Goal: Task Accomplishment & Management: Use online tool/utility

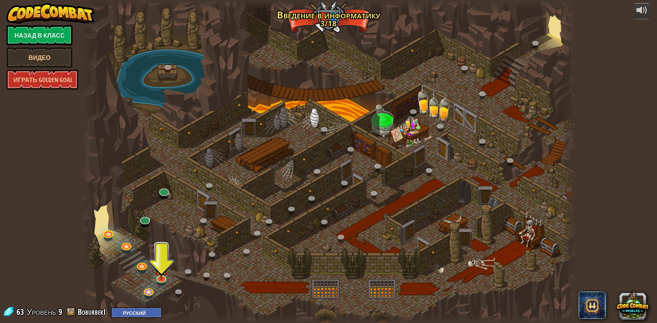
select select "ru"
click at [159, 283] on div at bounding box center [161, 283] width 8 height 6
click at [160, 277] on img at bounding box center [161, 263] width 13 height 30
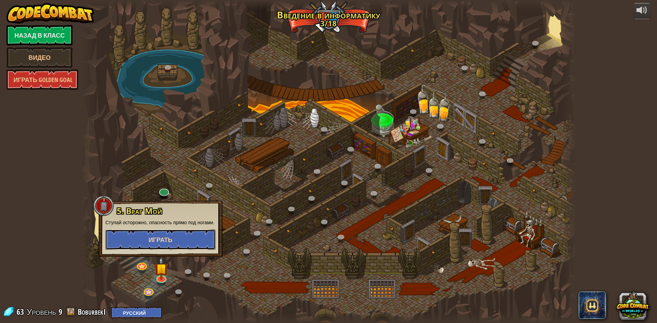
click at [182, 241] on button "Играть" at bounding box center [160, 240] width 110 height 21
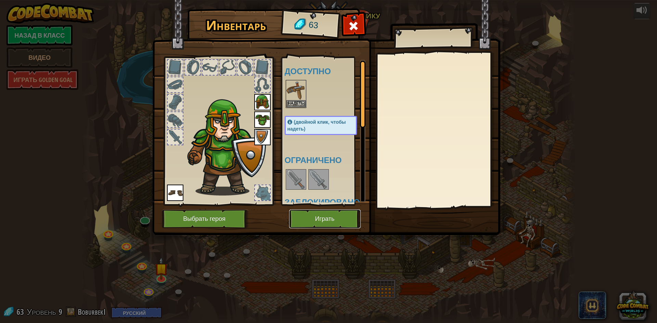
click at [342, 214] on button "Играть" at bounding box center [325, 219] width 72 height 19
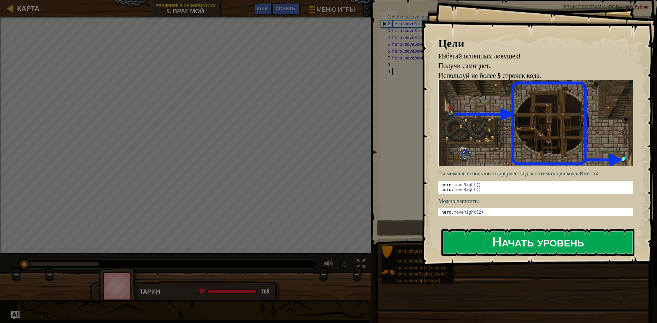
click at [520, 246] on button "Начать уровень" at bounding box center [537, 242] width 193 height 27
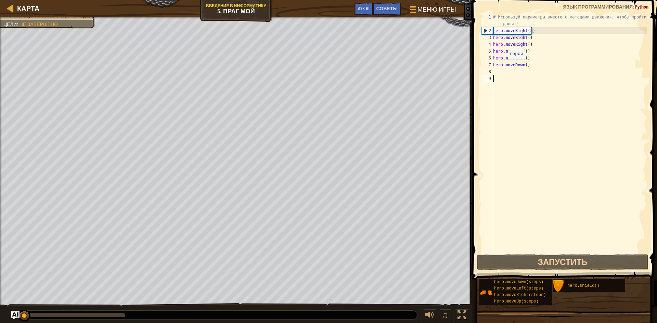
click at [502, 66] on div "# Используй параметры вместе с методами движения, чтобы пройти дальше. hero . m…" at bounding box center [569, 144] width 155 height 260
click at [530, 66] on div "# Используй параметры вместе с методами движения, чтобы пройти дальше. hero . m…" at bounding box center [569, 144] width 155 height 260
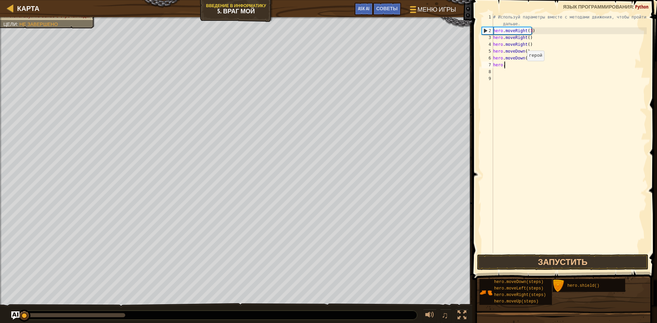
type textarea "h"
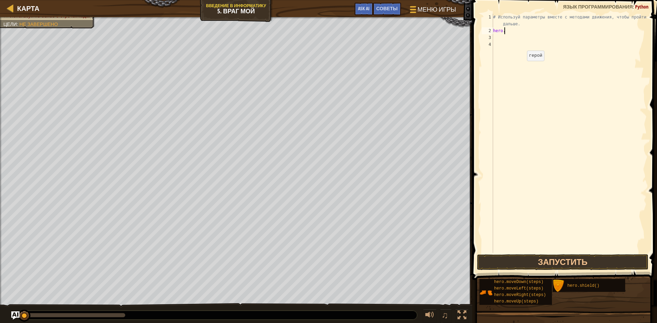
type textarea "h"
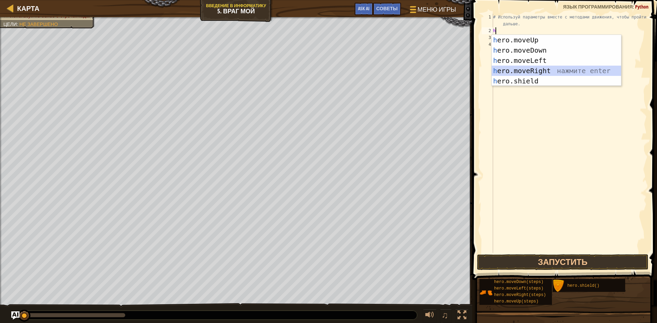
click at [530, 74] on div "h ero.moveUp нажмите enter h ero.moveDown нажмите enter h ero.moveLeft нажмите …" at bounding box center [556, 71] width 129 height 72
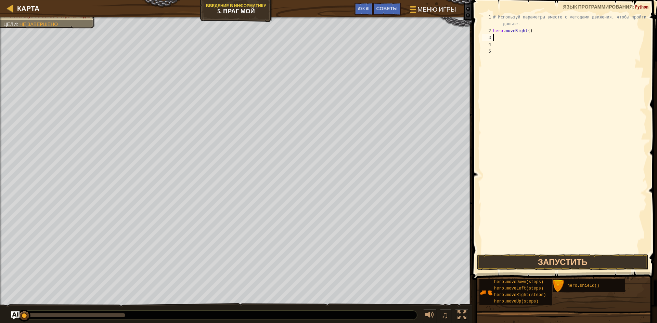
click at [502, 38] on div "# Используй параметры вместе с методами движения, чтобы пройти дальше. hero . m…" at bounding box center [569, 144] width 155 height 260
type textarea "h"
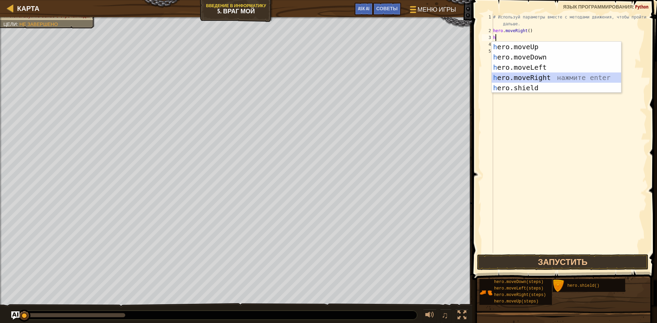
click at [523, 75] on div "h ero.moveUp нажмите enter h ero.moveDown нажмите enter h ero.moveLeft нажмите …" at bounding box center [556, 78] width 129 height 72
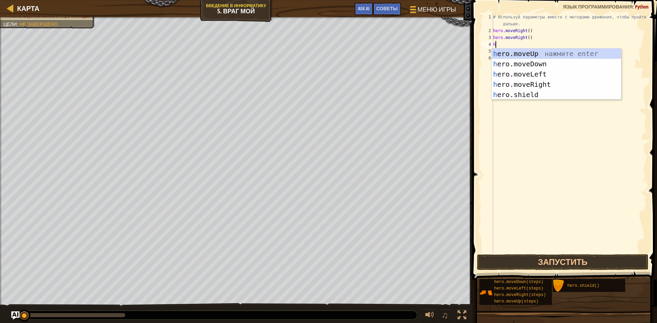
type textarea "h"
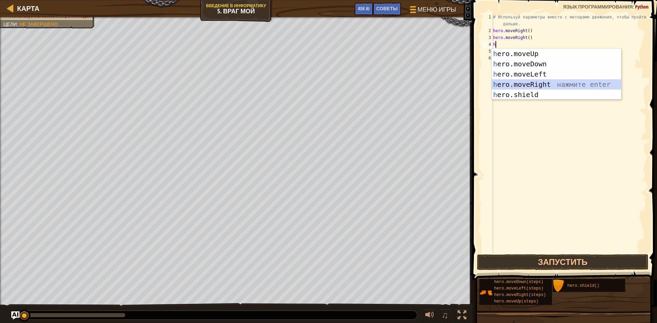
click at [527, 85] on div "h ero.moveUp нажмите enter h ero.moveDown нажмите enter h ero.moveLeft нажмите …" at bounding box center [556, 85] width 129 height 72
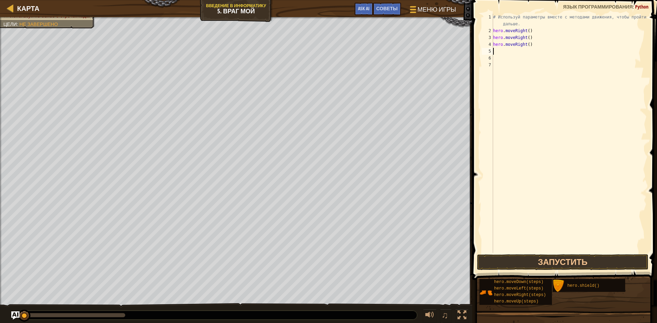
click at [503, 53] on div "# Используй параметры вместе с методами движения, чтобы пройти дальше. hero . m…" at bounding box center [569, 144] width 155 height 260
type textarea "h"
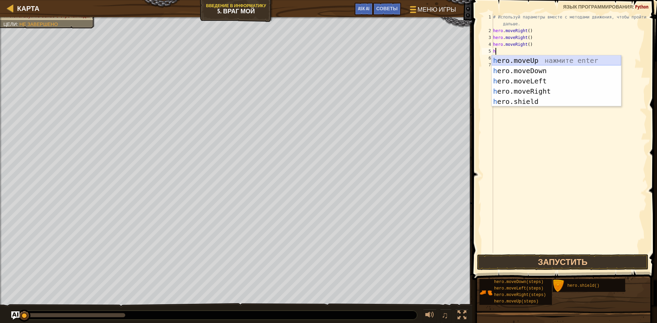
click at [523, 63] on div "h ero.moveUp нажмите enter h ero.moveDown нажмите enter h ero.moveLeft нажмите …" at bounding box center [556, 91] width 129 height 72
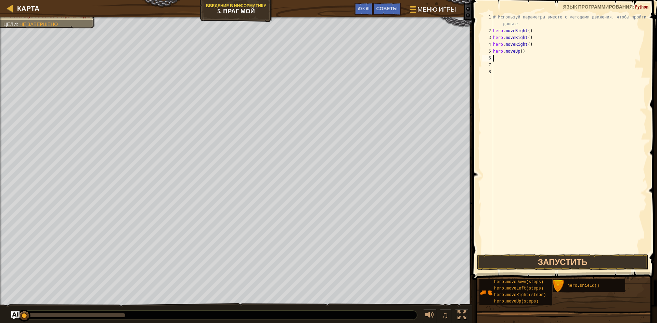
type textarea "h"
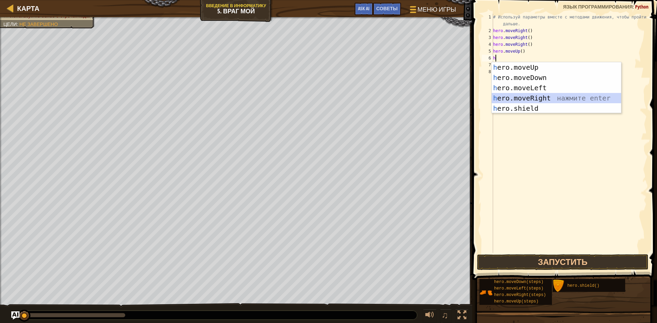
click at [530, 95] on div "h ero.moveUp нажмите enter h ero.moveDown нажмите enter h ero.moveLeft нажмите …" at bounding box center [556, 98] width 129 height 72
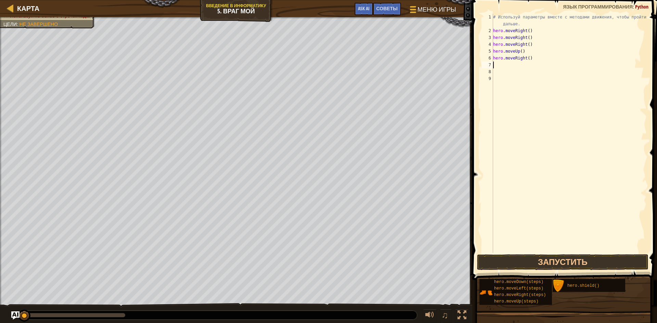
type textarea "h"
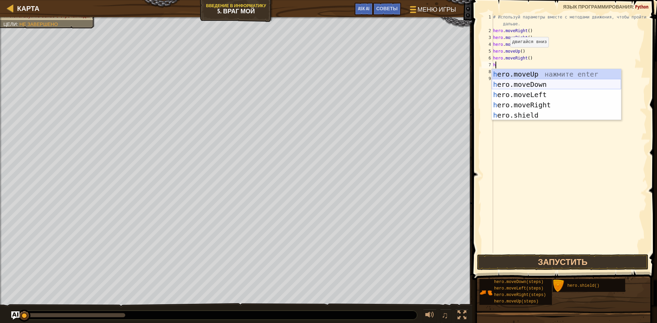
click at [536, 82] on div "h ero.moveUp нажмите enter h ero.moveDown нажмите enter h ero.moveLeft нажмите …" at bounding box center [556, 105] width 129 height 72
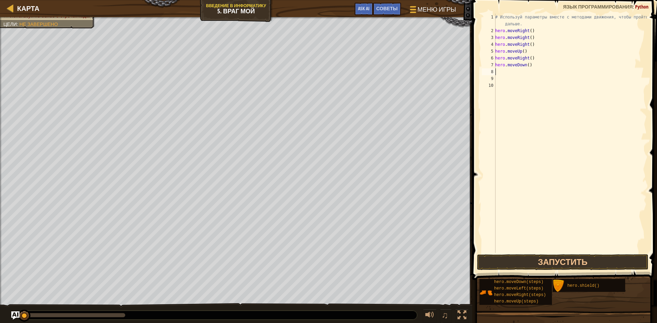
type textarea "h"
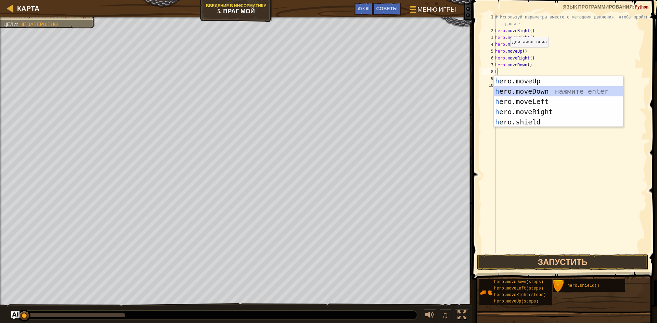
click at [532, 93] on div "h ero.moveUp нажмите enter h ero.moveDown нажмите enter h ero.moveLeft нажмите …" at bounding box center [558, 112] width 129 height 72
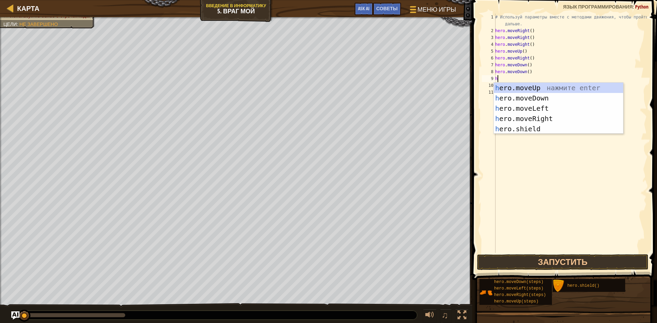
type textarea "h"
click at [522, 96] on div "h ero.moveUp нажмите enter h ero.moveDown нажмите enter h ero.moveLeft нажмите …" at bounding box center [558, 119] width 129 height 72
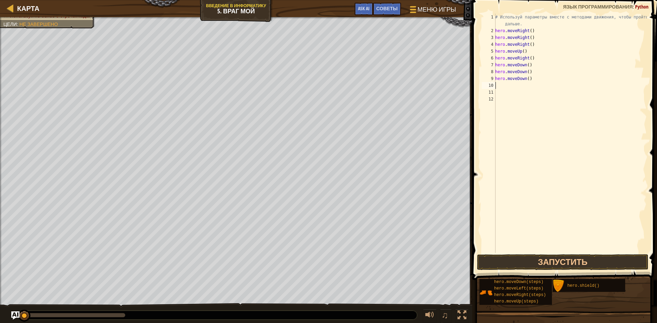
type textarea "h"
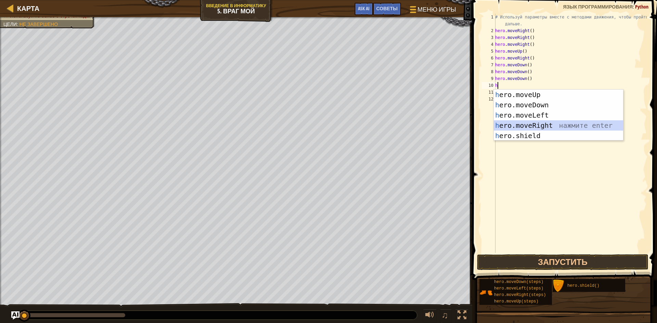
click at [531, 125] on div "h ero.moveUp нажмите enter h ero.moveDown нажмите enter h ero.moveLeft нажмите …" at bounding box center [558, 126] width 129 height 72
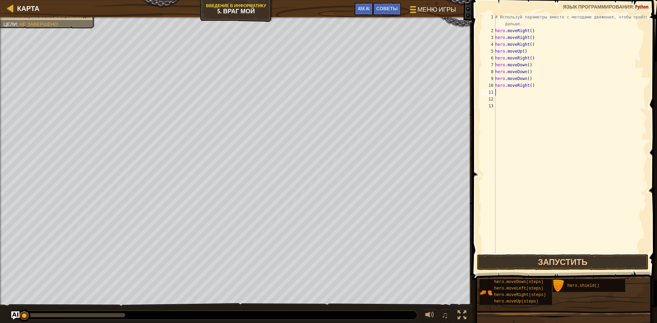
type textarea "h"
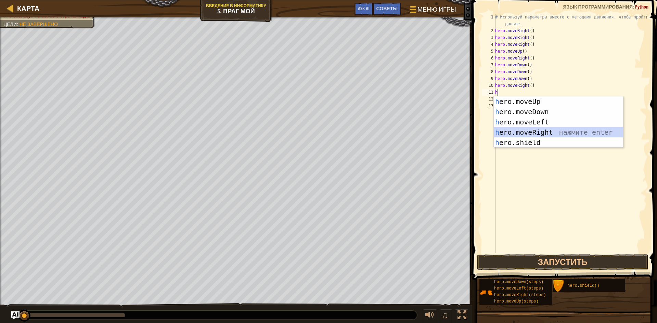
click at [521, 132] on div "h ero.moveUp нажмите enter h ero.moveDown нажмите enter h ero.moveLeft нажмите …" at bounding box center [558, 132] width 129 height 72
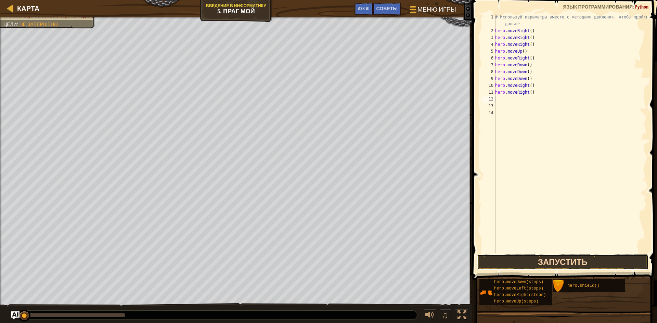
click at [535, 264] on button "Запустить" at bounding box center [562, 263] width 171 height 16
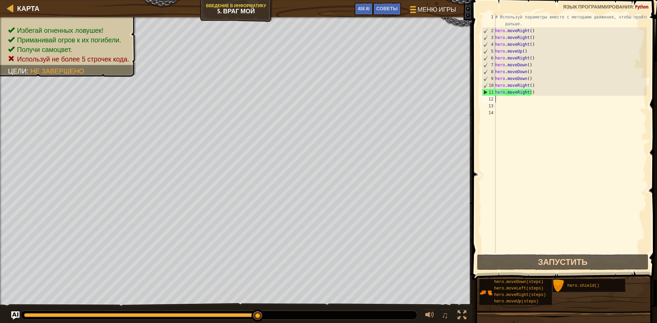
click at [517, 101] on div "# Используй параметры вместе с методами движения, чтобы пройти дальше. hero . m…" at bounding box center [570, 144] width 153 height 260
type textarea "h"
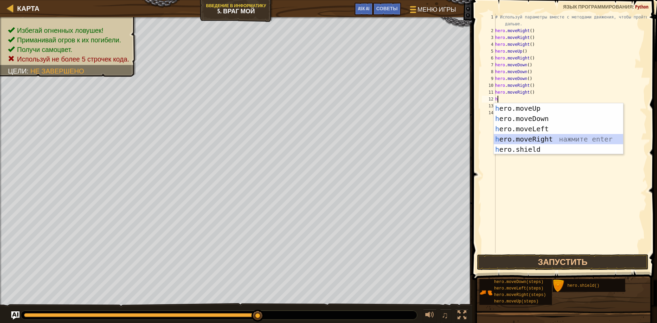
click at [538, 137] on div "h ero.moveUp нажмите enter h ero.moveDown нажмите enter h ero.moveLeft нажмите …" at bounding box center [558, 139] width 129 height 72
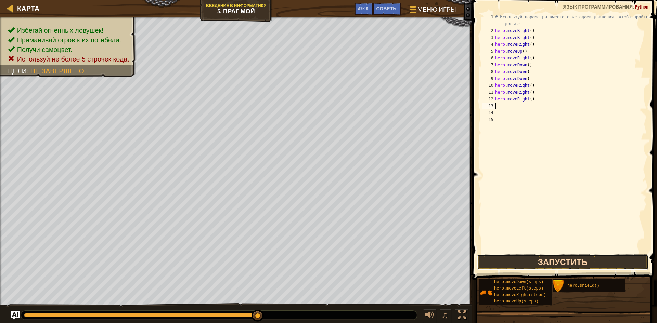
click at [553, 264] on button "Запустить" at bounding box center [562, 263] width 171 height 16
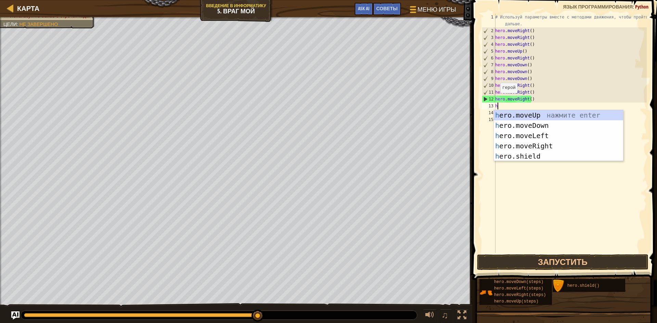
scroll to position [3, 1]
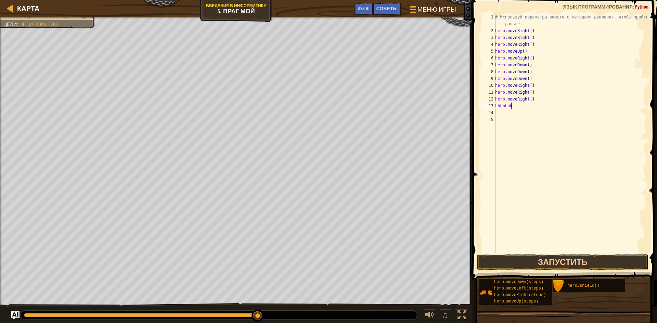
click at [514, 104] on div "# Используй параметры вместе с методами движения, чтобы пройти дальше. hero . m…" at bounding box center [570, 144] width 153 height 260
type textarea "h"
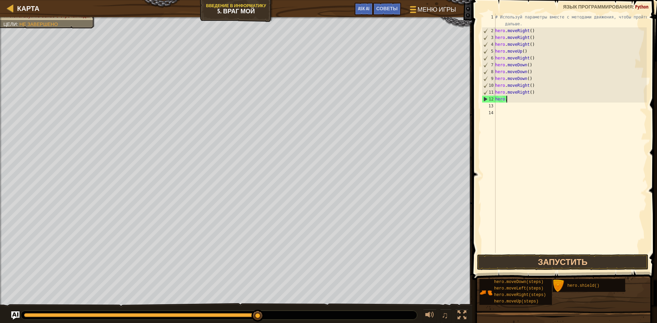
type textarea "h"
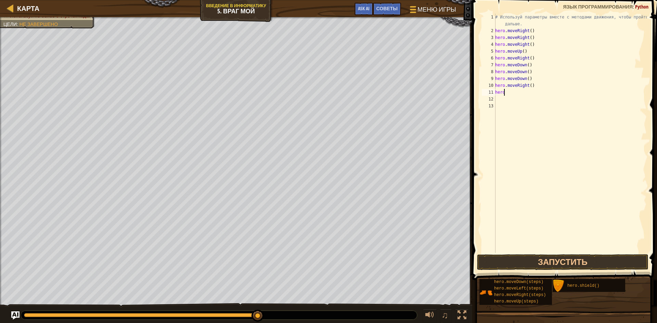
type textarea "h"
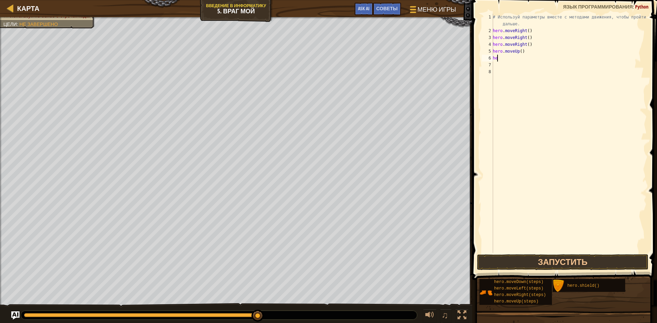
type textarea "h"
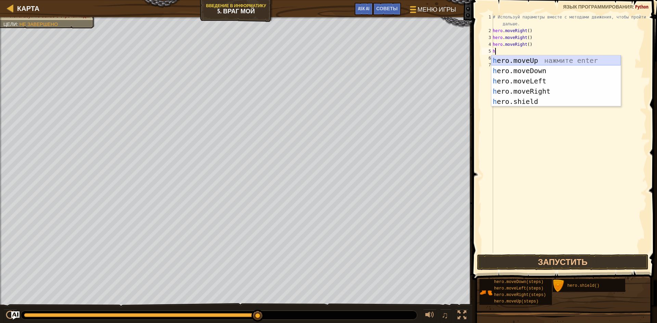
click at [518, 56] on div "h ero.moveUp нажмите enter h ero.moveDown нажмите enter h ero.moveLeft нажмите …" at bounding box center [555, 91] width 129 height 72
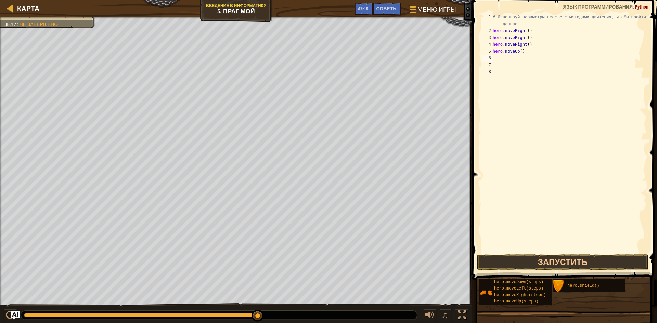
click at [505, 57] on div "# Используй параметры вместе с методами движения, чтобы пройти дальше. hero . m…" at bounding box center [568, 144] width 155 height 260
type textarea "h"
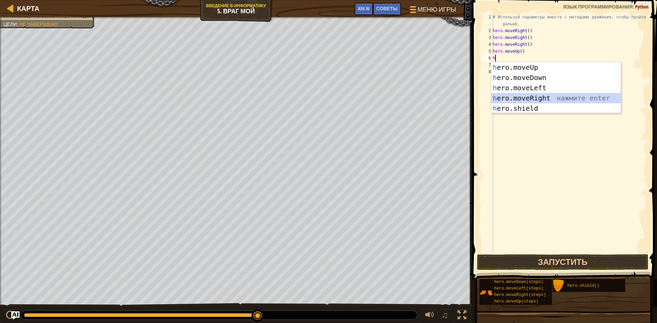
click at [555, 95] on div "h ero.moveUp нажмите enter h ero.moveDown нажмите enter h ero.moveLeft нажмите …" at bounding box center [555, 98] width 129 height 72
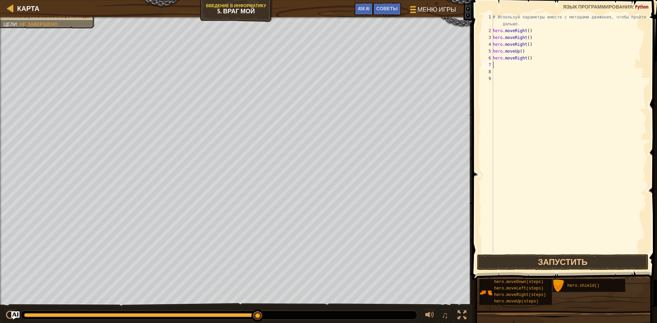
click at [503, 64] on div "# Используй параметры вместе с методами движения, чтобы пройти дальше. hero . m…" at bounding box center [568, 144] width 155 height 260
type textarea "h"
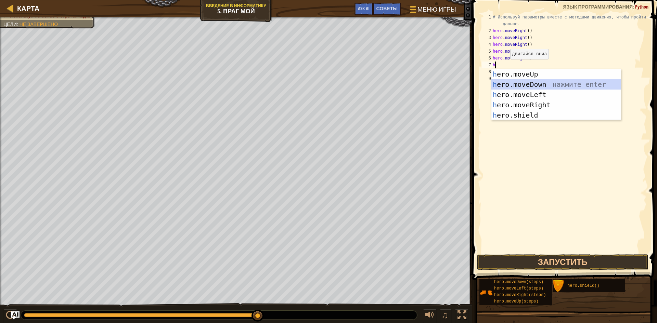
click at [515, 82] on div "h ero.moveUp нажмите enter h ero.moveDown нажмите enter h ero.moveLeft нажмите …" at bounding box center [555, 105] width 129 height 72
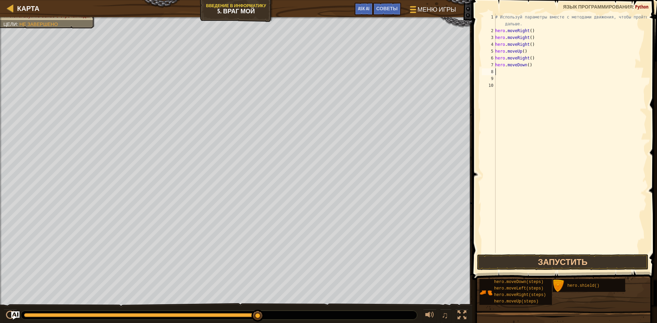
type textarea "h"
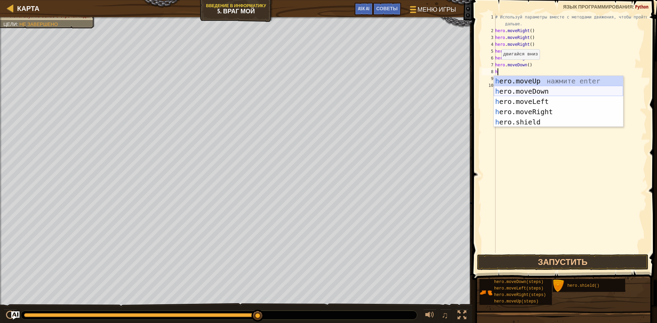
click at [517, 90] on div "h ero.moveUp нажмите enter h ero.moveDown нажмите enter h ero.moveLeft нажмите …" at bounding box center [558, 112] width 129 height 72
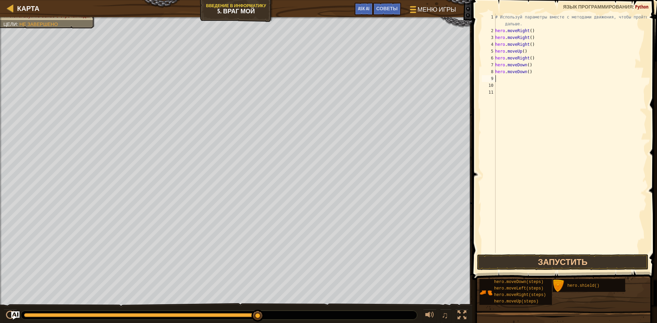
type textarea "h"
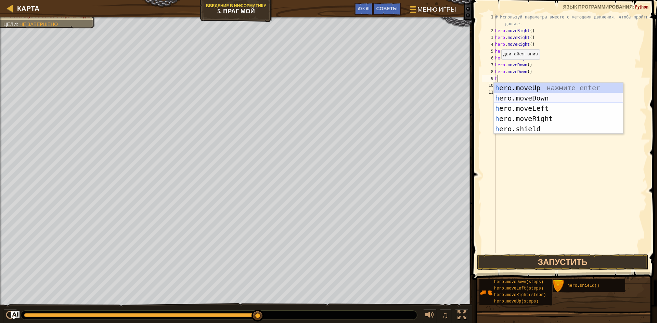
click at [517, 98] on div "h ero.moveUp нажмите enter h ero.moveDown нажмите enter h ero.moveLeft нажмите …" at bounding box center [558, 119] width 129 height 72
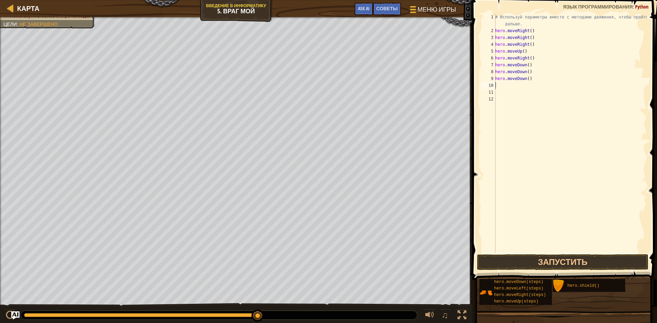
type textarea "h"
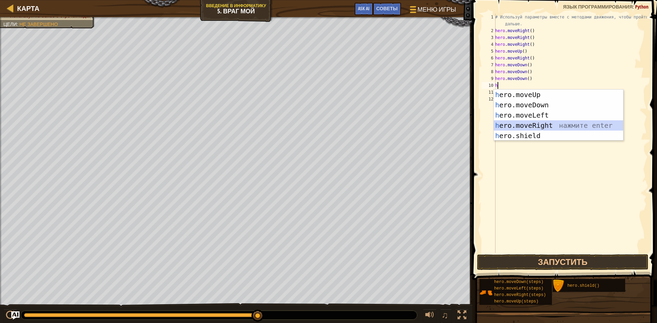
click at [532, 122] on div "h ero.moveUp нажмите enter h ero.moveDown нажмите enter h ero.moveLeft нажмите …" at bounding box center [558, 126] width 129 height 72
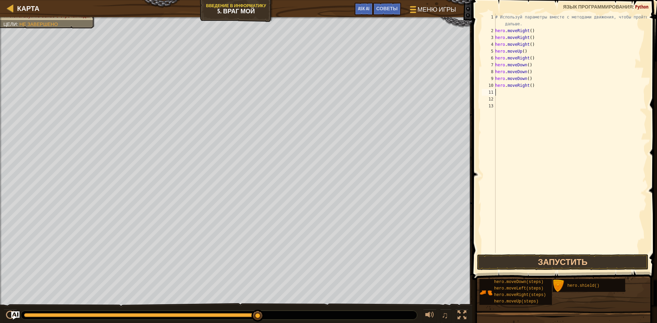
type textarea "h"
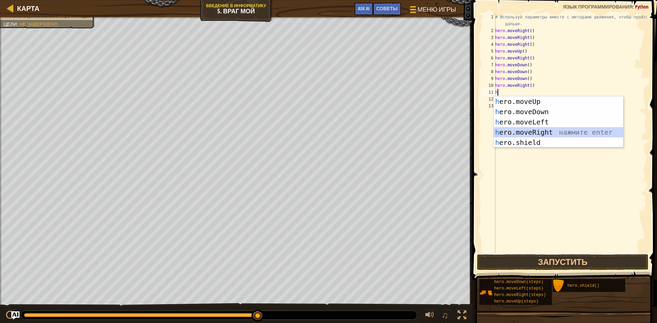
click at [508, 133] on div "h ero.moveUp нажмите enter h ero.moveDown нажмите enter h ero.moveLeft нажмите …" at bounding box center [558, 132] width 129 height 72
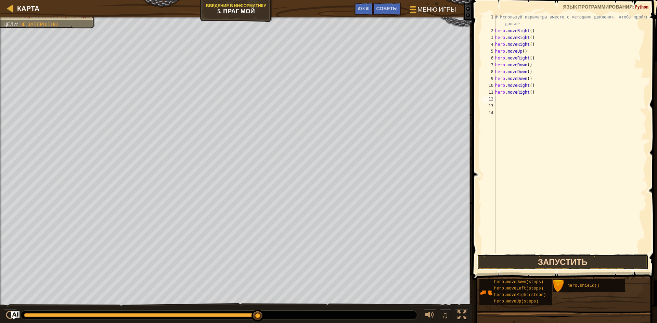
click at [514, 261] on button "Запустить" at bounding box center [562, 263] width 171 height 16
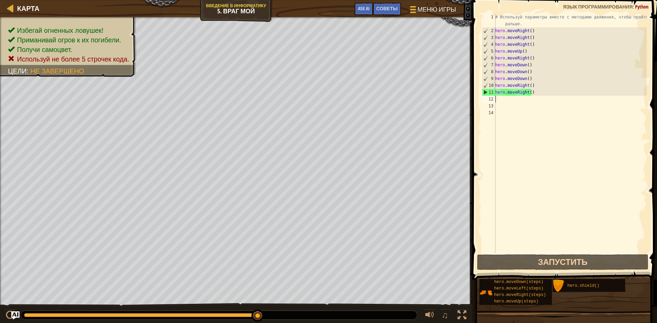
click at [531, 31] on div "# Используй параметры вместе с методами движения, чтобы пройти дальше. hero . m…" at bounding box center [570, 144] width 153 height 260
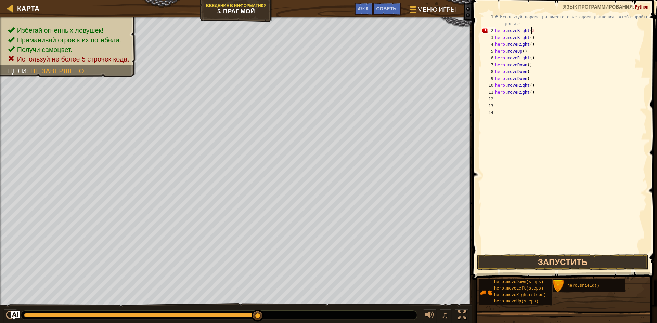
scroll to position [3, 3]
click at [536, 32] on div "# Используй параметры вместе с методами движения, чтобы пройти дальше. hero . m…" at bounding box center [570, 144] width 153 height 260
type textarea "h"
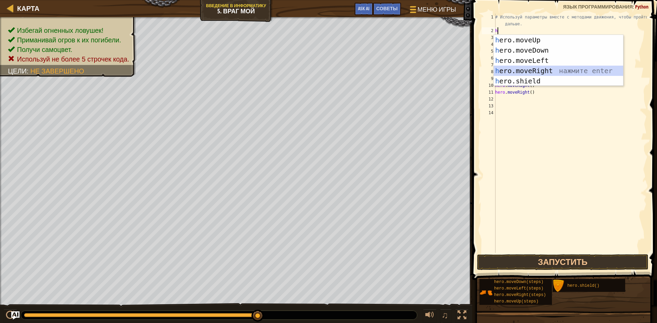
click at [553, 70] on div "h ero.moveUp нажмите enter h ero.moveDown нажмите enter h ero.moveLeft нажмите …" at bounding box center [558, 71] width 129 height 72
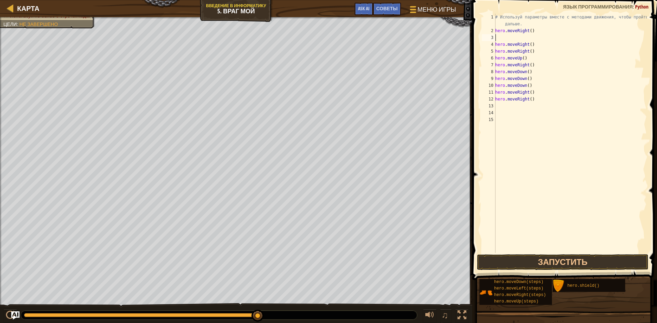
type textarea "h"
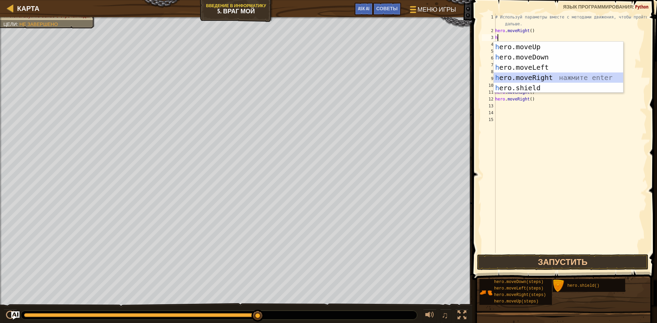
click at [545, 77] on div "h ero.moveUp нажмите enter h ero.moveDown нажмите enter h ero.moveLeft нажмите …" at bounding box center [558, 78] width 129 height 72
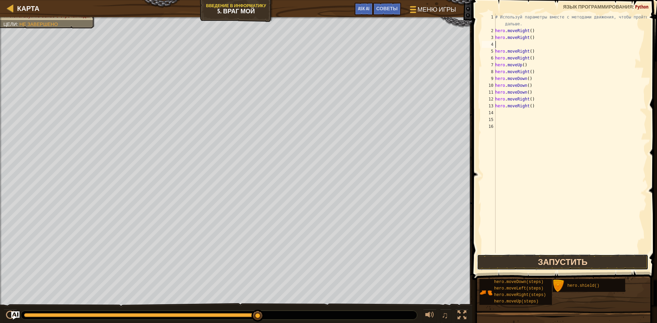
click at [514, 260] on button "Запустить" at bounding box center [562, 263] width 171 height 16
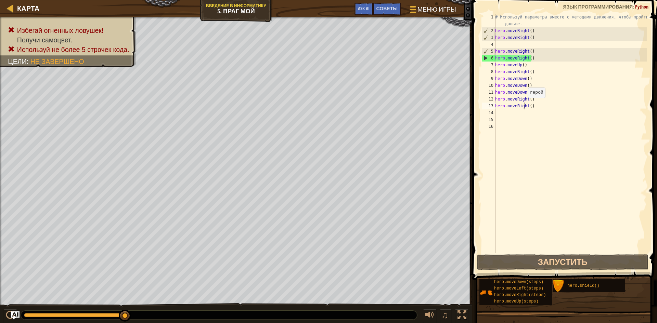
click at [524, 105] on div "# Используй параметры вместе с методами движения, чтобы пройти дальше. hero . m…" at bounding box center [570, 144] width 153 height 260
click at [525, 106] on div "# Используй параметры вместе с методами движения, чтобы пройти дальше. hero . m…" at bounding box center [570, 144] width 153 height 260
click at [545, 108] on div "# Используй параметры вместе с методами движения, чтобы пройти дальше. hero . m…" at bounding box center [570, 144] width 153 height 260
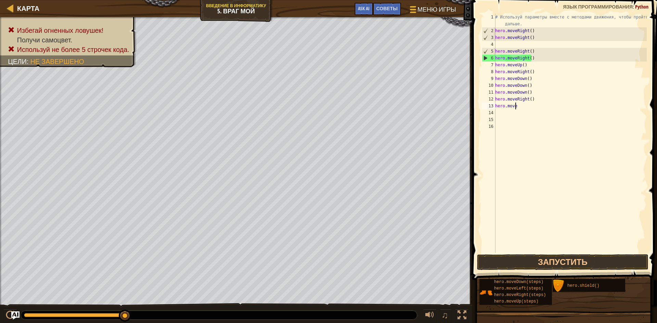
type textarea "h"
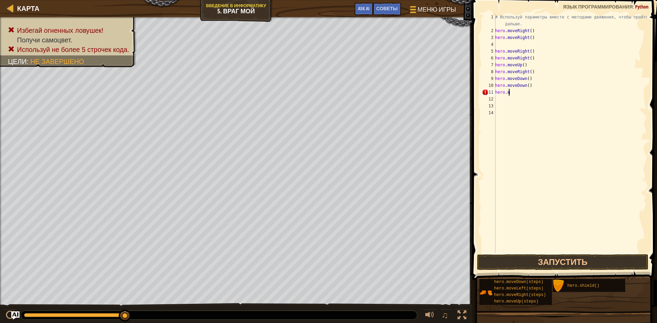
type textarea "h"
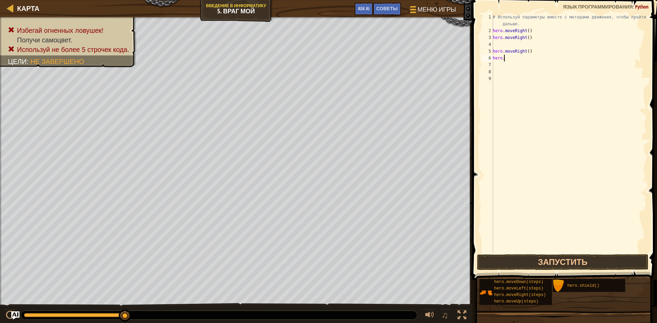
type textarea "h"
